Goal: Task Accomplishment & Management: Complete application form

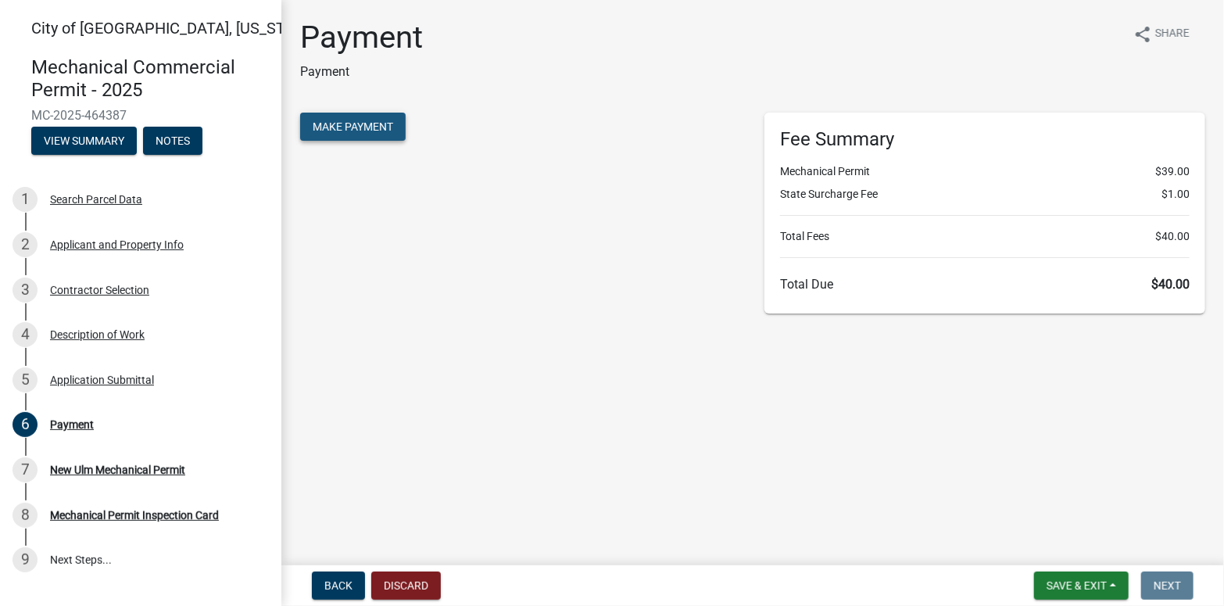
click at [345, 127] on span "Make Payment" at bounding box center [353, 126] width 81 height 13
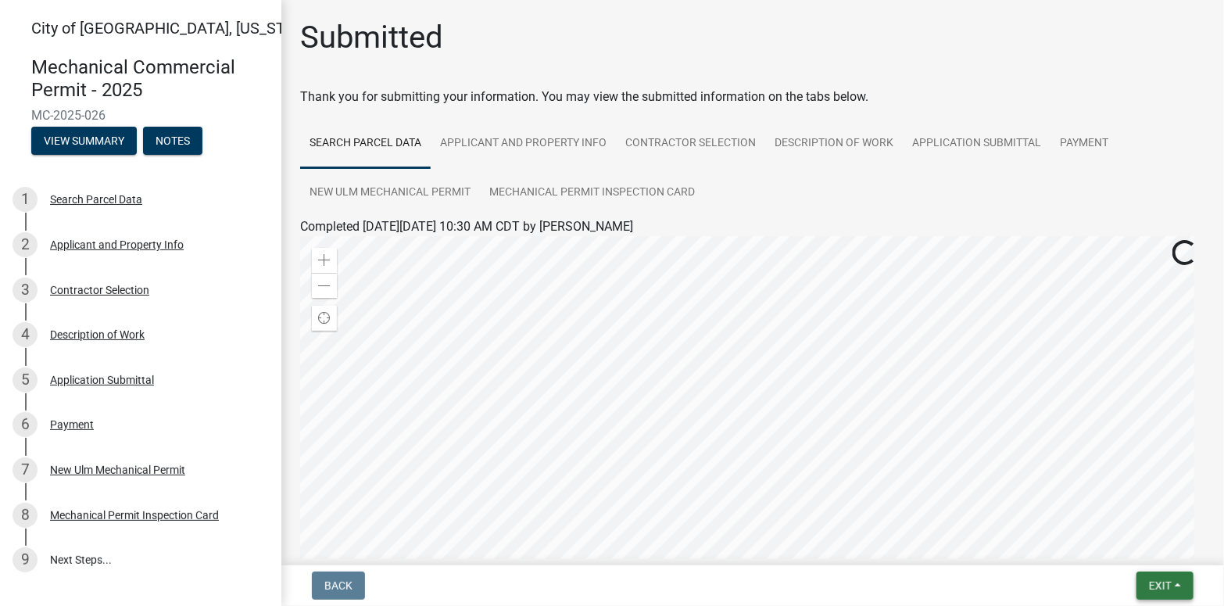
click at [1152, 579] on span "Exit" at bounding box center [1160, 585] width 23 height 13
click at [1142, 546] on button "Save & Exit" at bounding box center [1131, 545] width 125 height 38
